Goal: Understand process/instructions

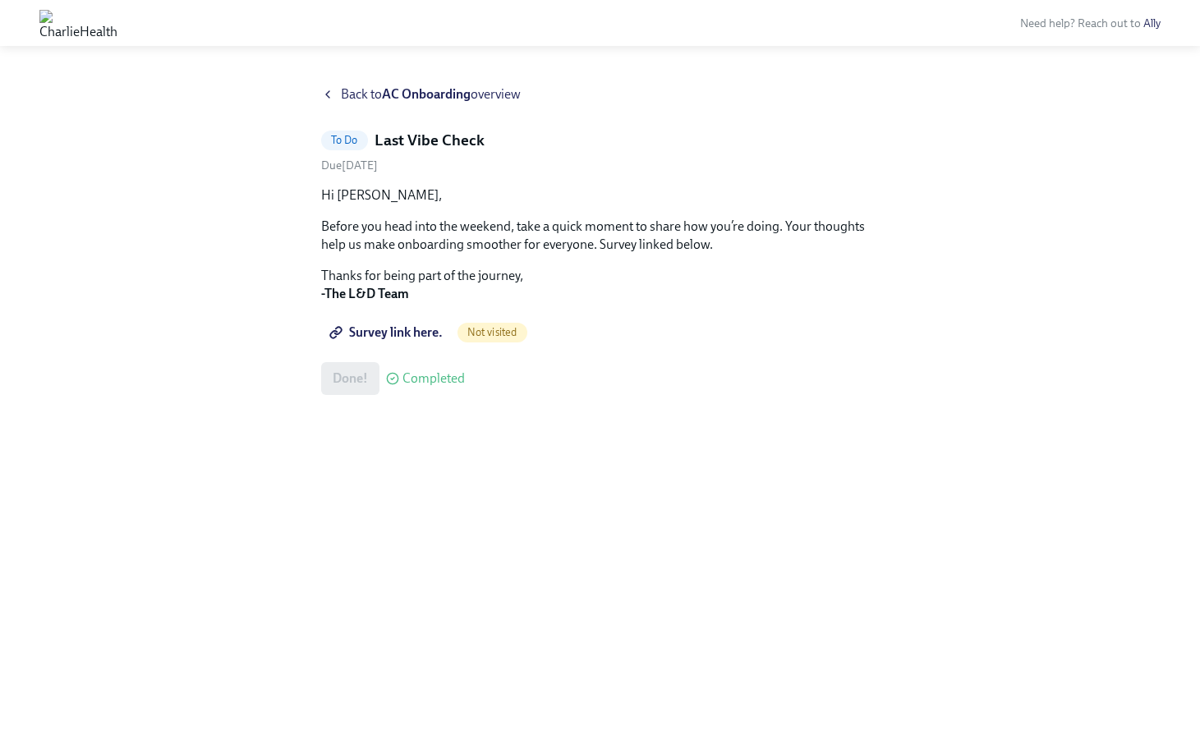
click at [422, 333] on span "Survey link here." at bounding box center [388, 332] width 110 height 16
click at [337, 93] on div "Back to AC Onboarding overview" at bounding box center [600, 94] width 558 height 18
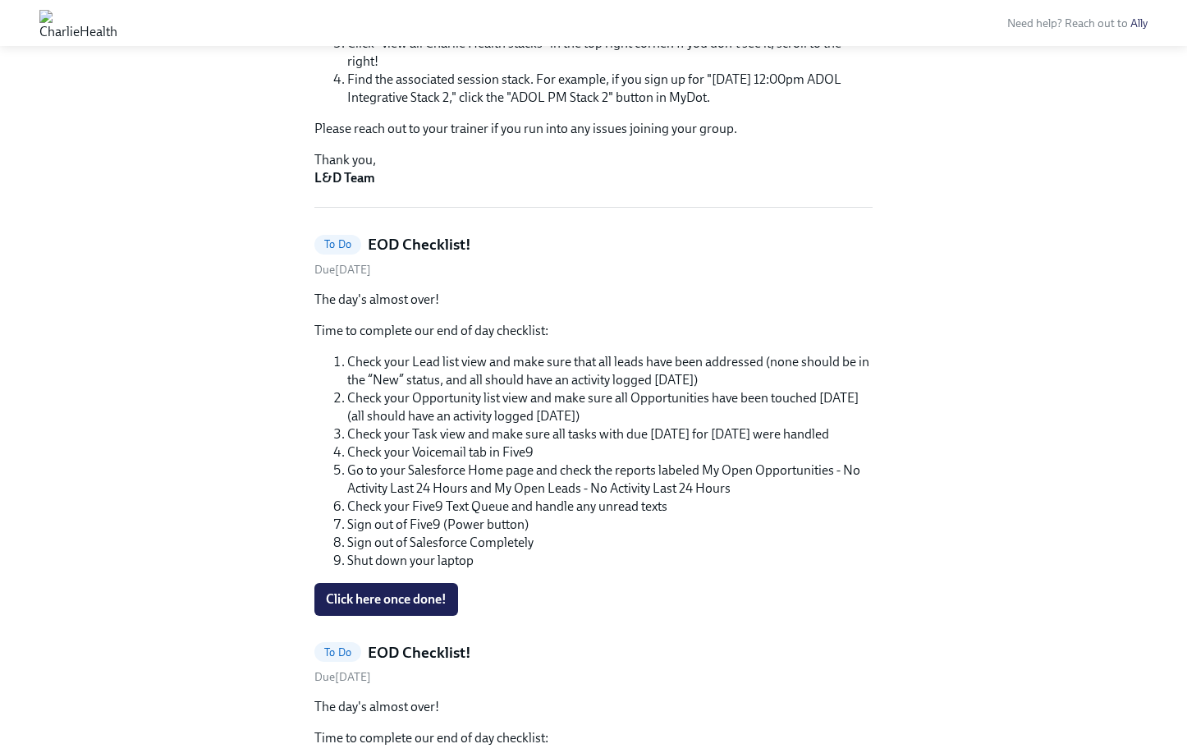
scroll to position [340, 0]
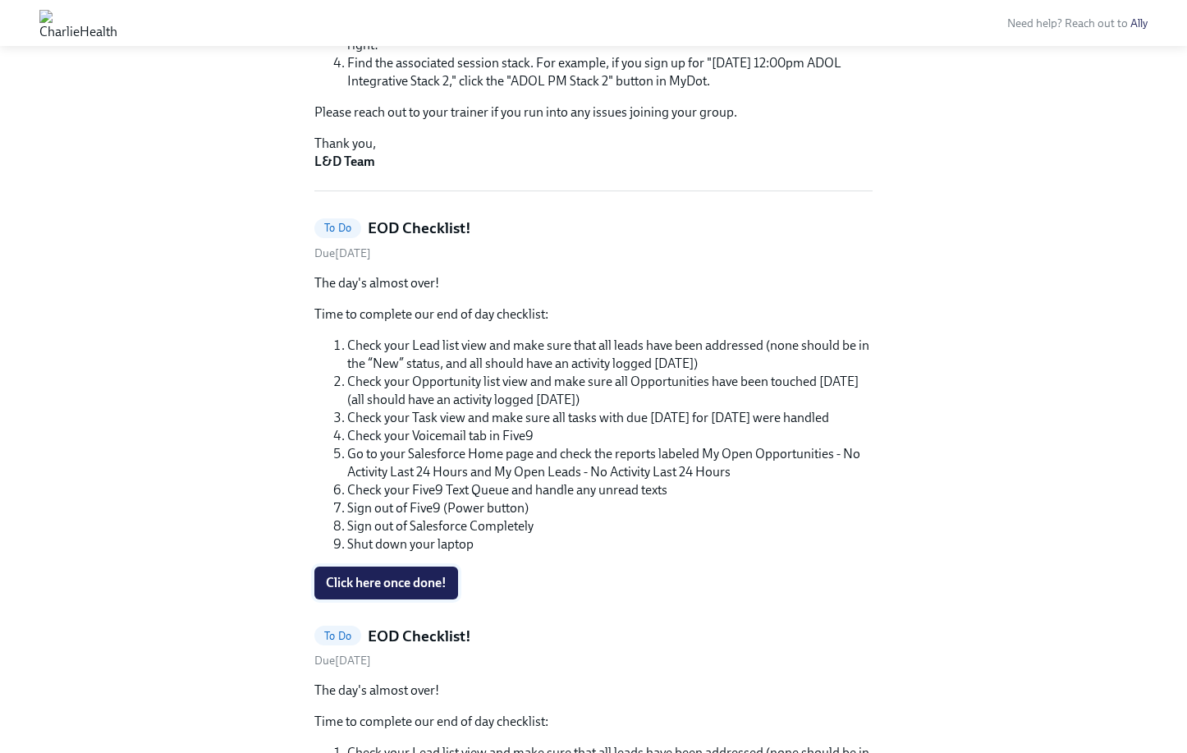
click at [432, 580] on span "Click here once done!" at bounding box center [386, 583] width 121 height 16
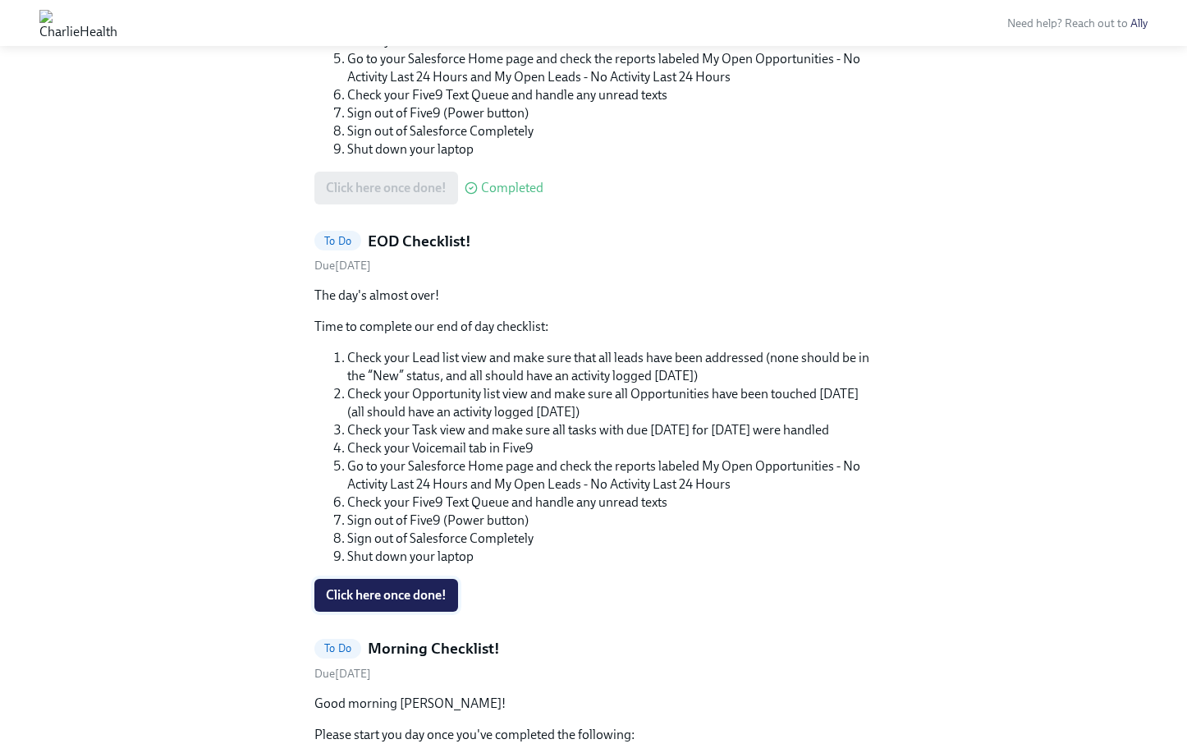
scroll to position [327, 0]
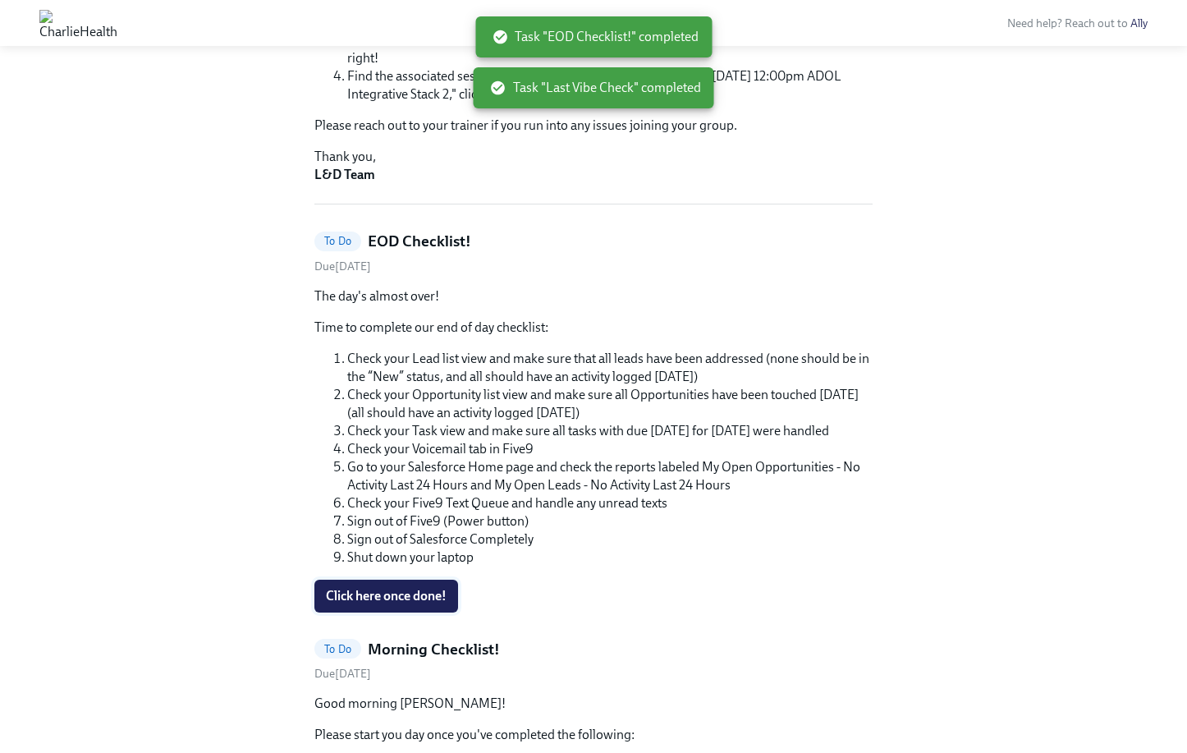
click at [425, 604] on button "Click here once done!" at bounding box center [386, 596] width 144 height 33
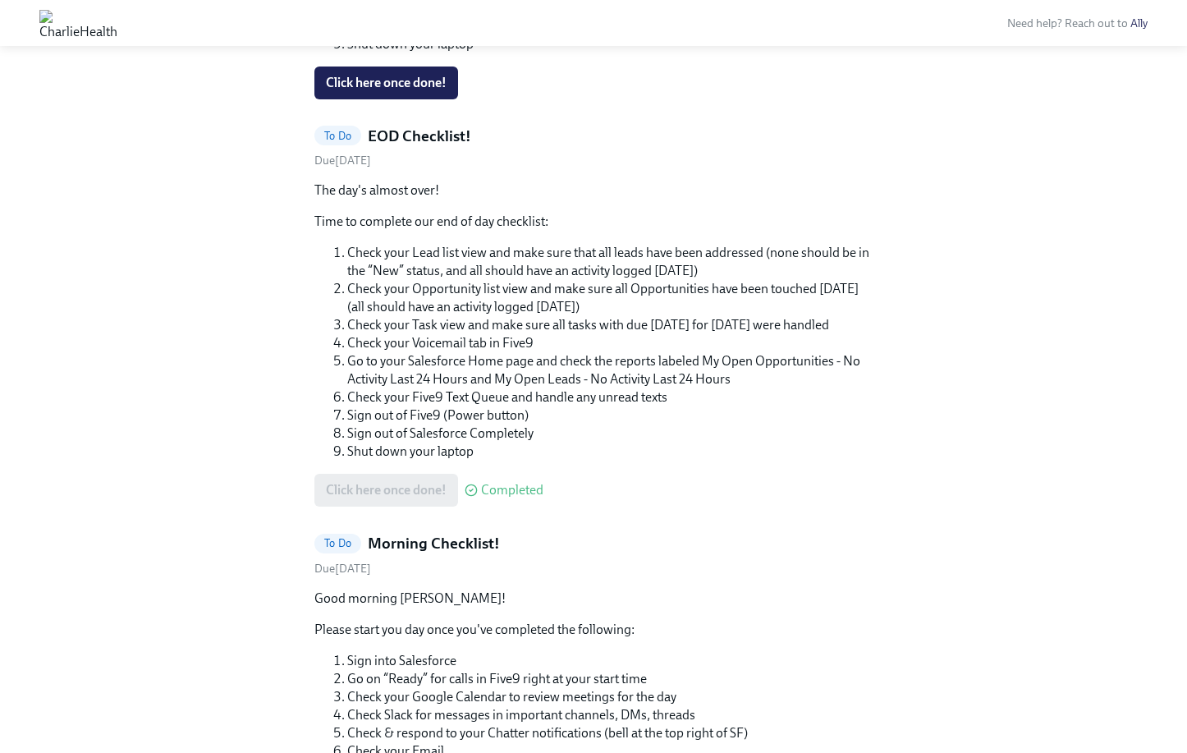
scroll to position [1033, 0]
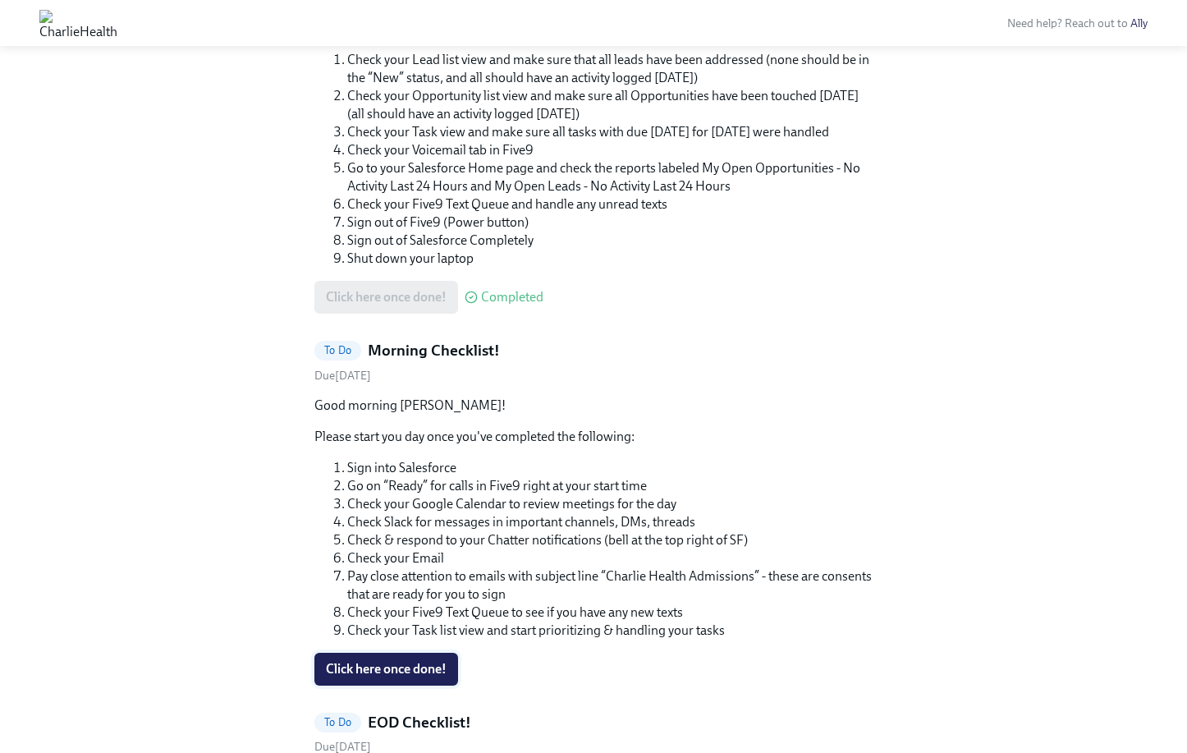
click at [438, 661] on span "Click here once done!" at bounding box center [386, 669] width 121 height 16
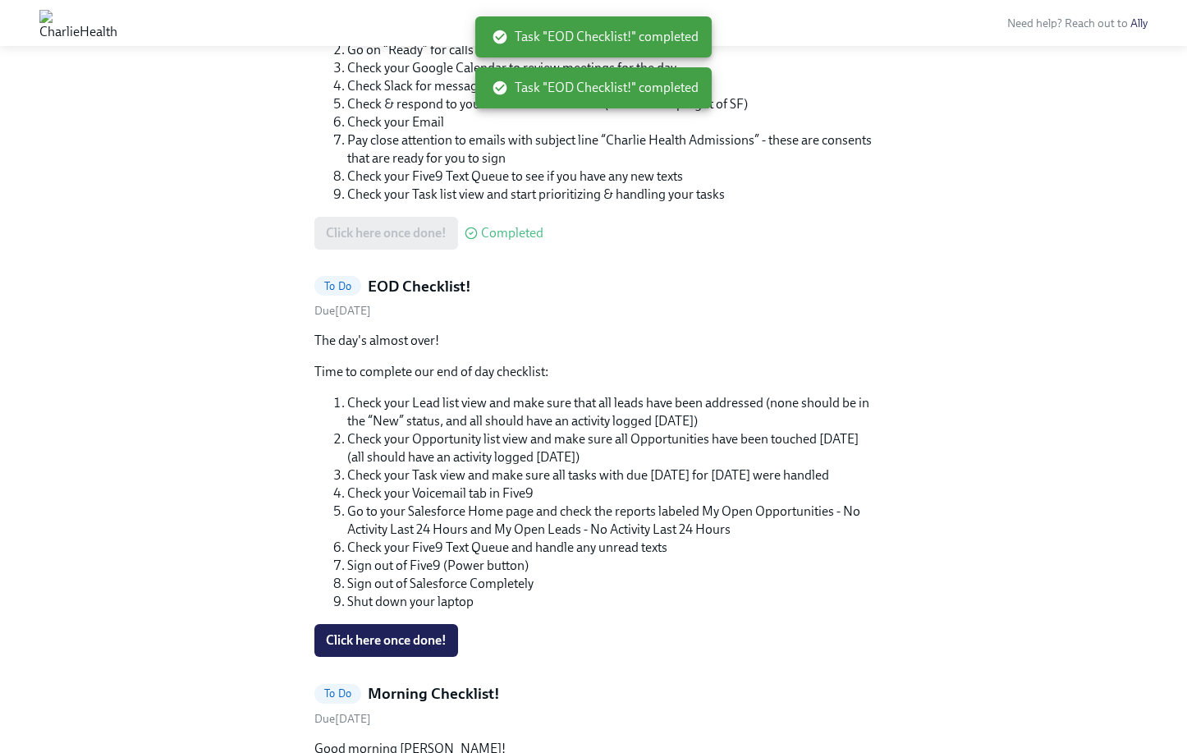
click at [438, 632] on span "Click here once done!" at bounding box center [386, 640] width 121 height 16
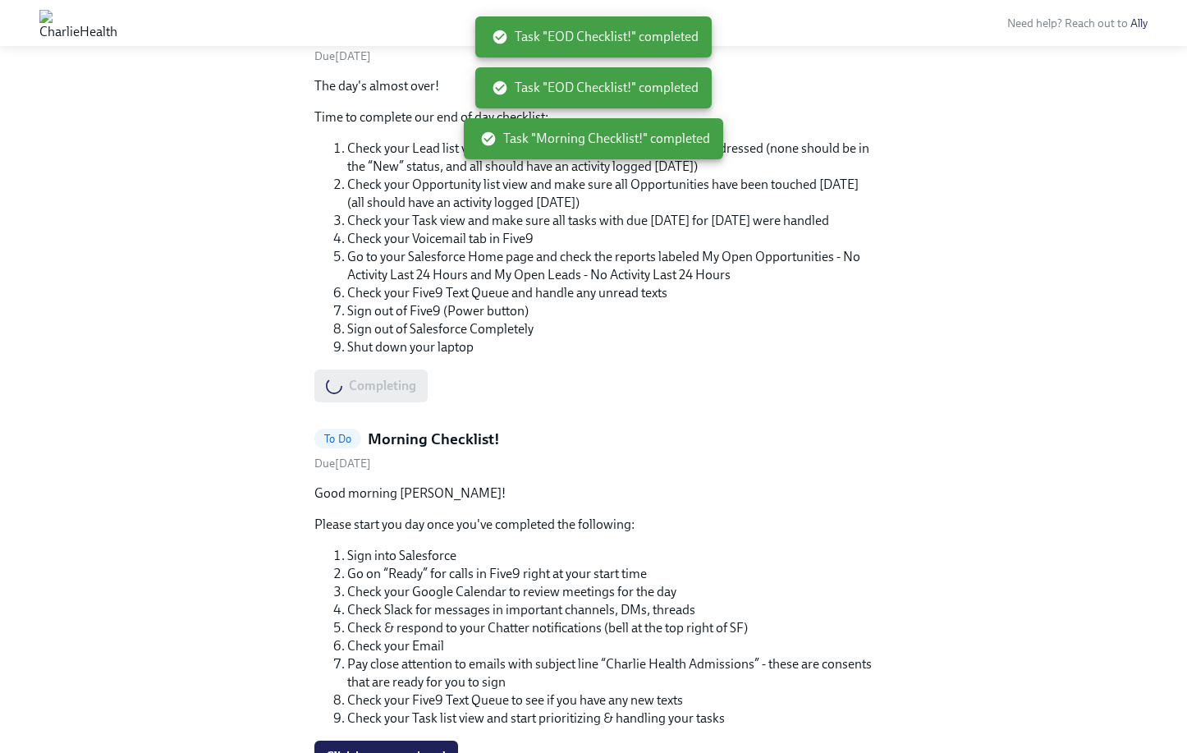
scroll to position [811, 0]
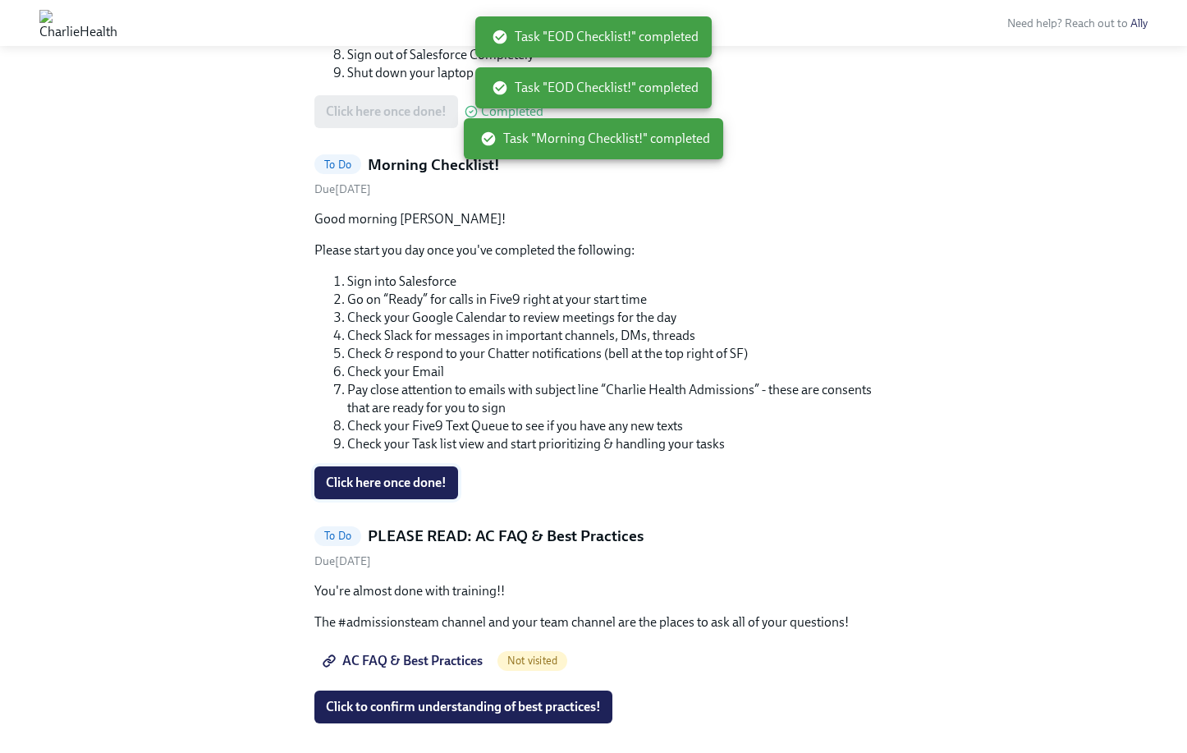
click at [434, 480] on span "Click here once done!" at bounding box center [386, 483] width 121 height 16
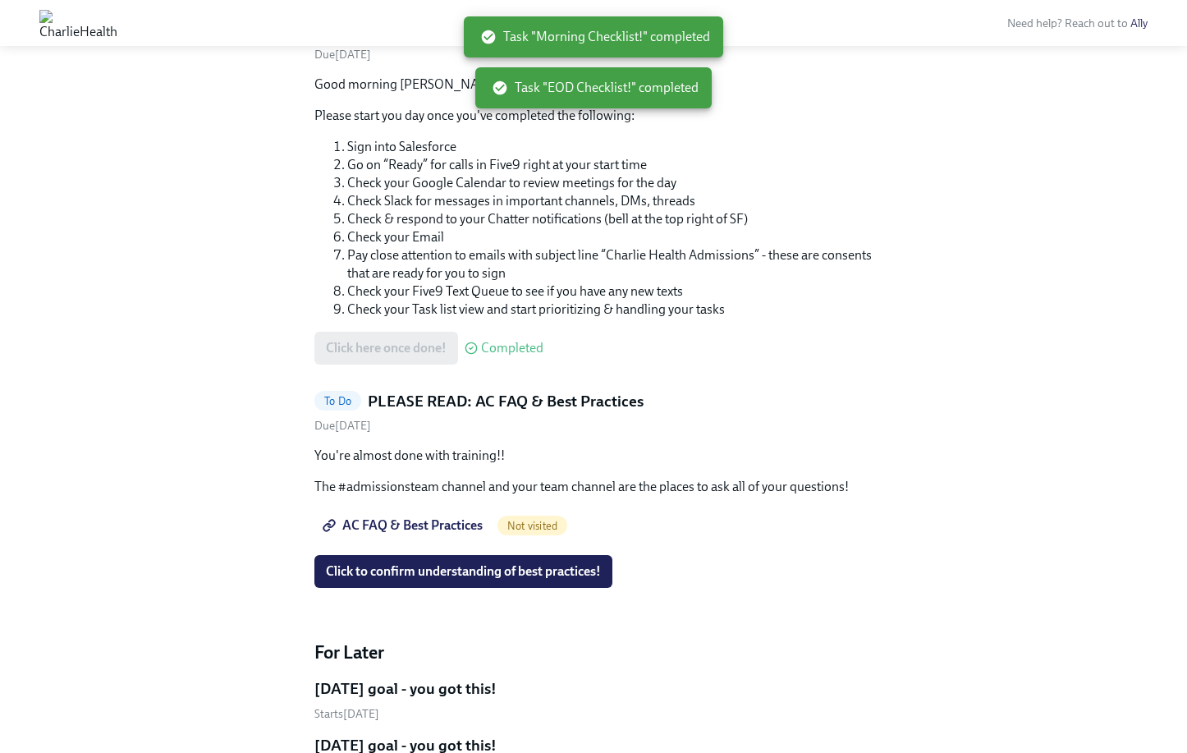
scroll to position [180, 0]
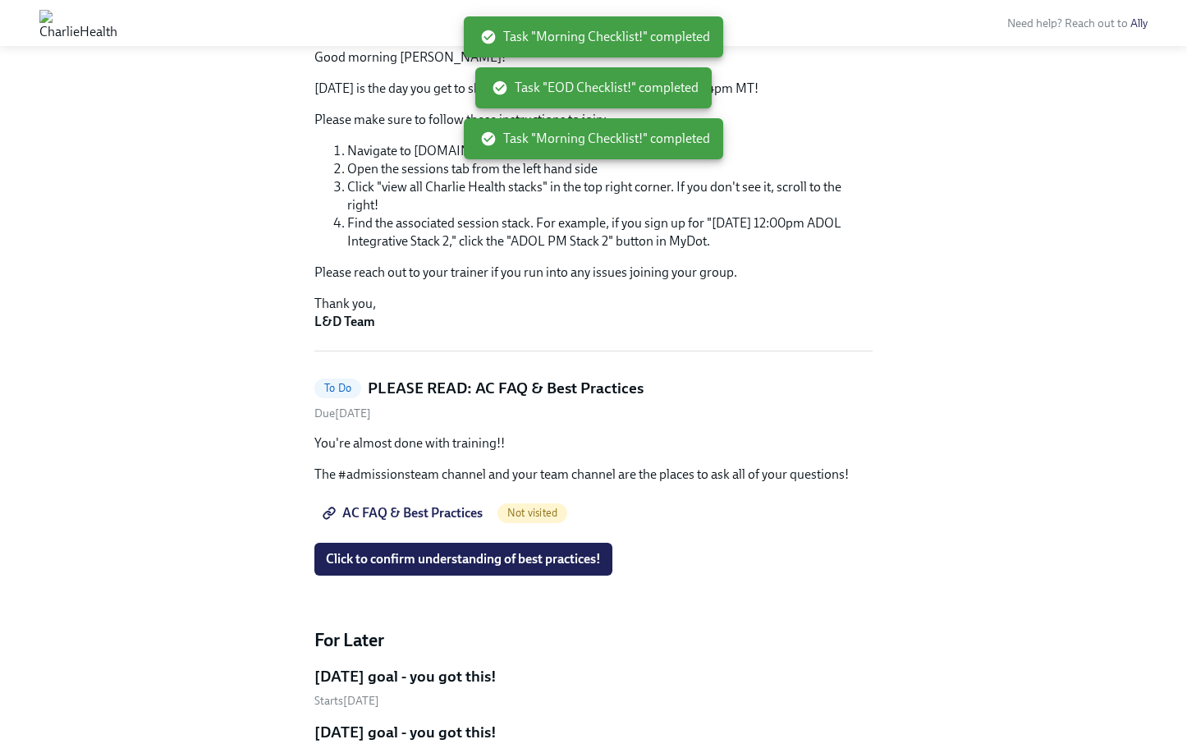
click at [438, 508] on span "AC FAQ & Best Practices" at bounding box center [404, 513] width 157 height 16
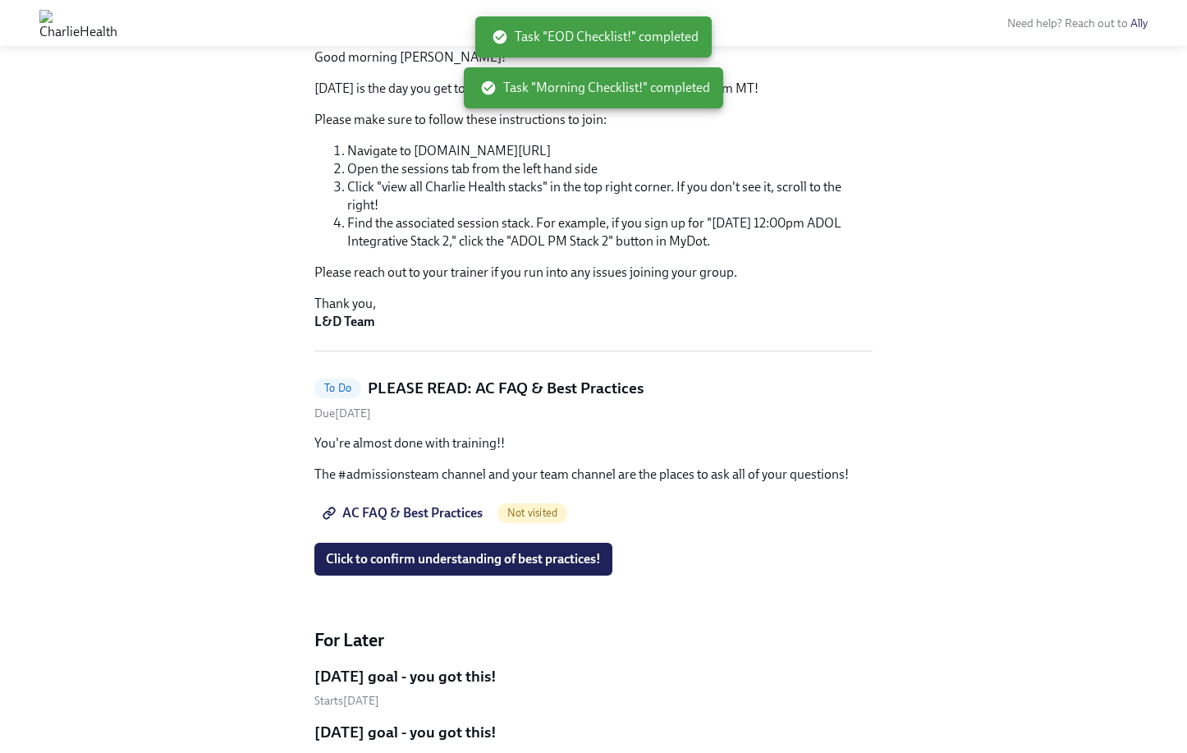
click at [503, 555] on span "Click to confirm understanding of best practices!" at bounding box center [463, 559] width 275 height 16
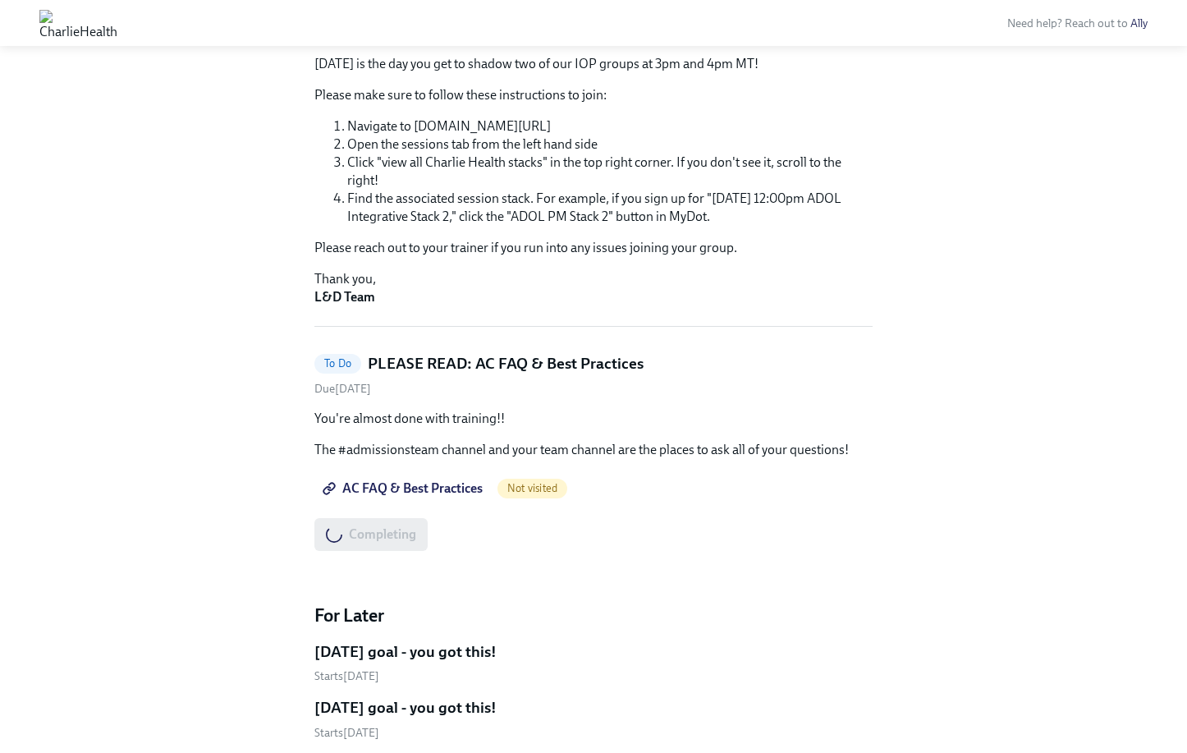
scroll to position [0, 0]
